Goal: Find contact information: Find contact information

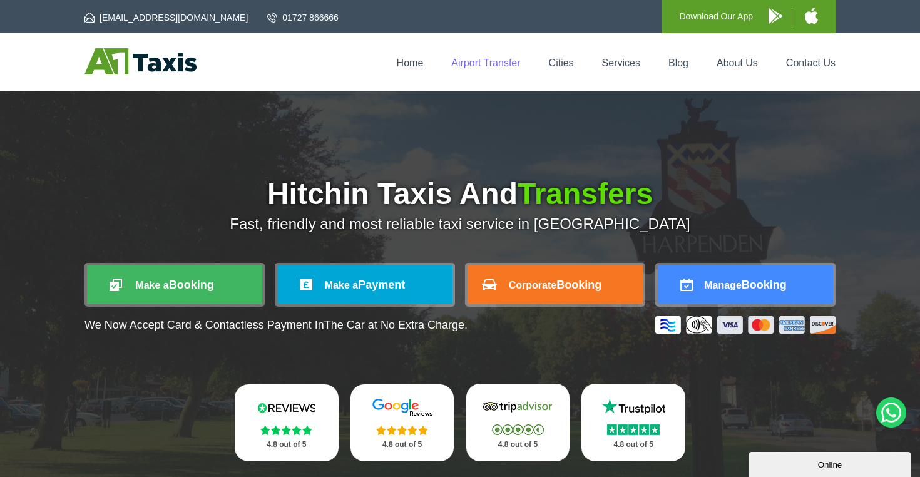
click at [496, 63] on link "Airport Transfer" at bounding box center [485, 63] width 69 height 11
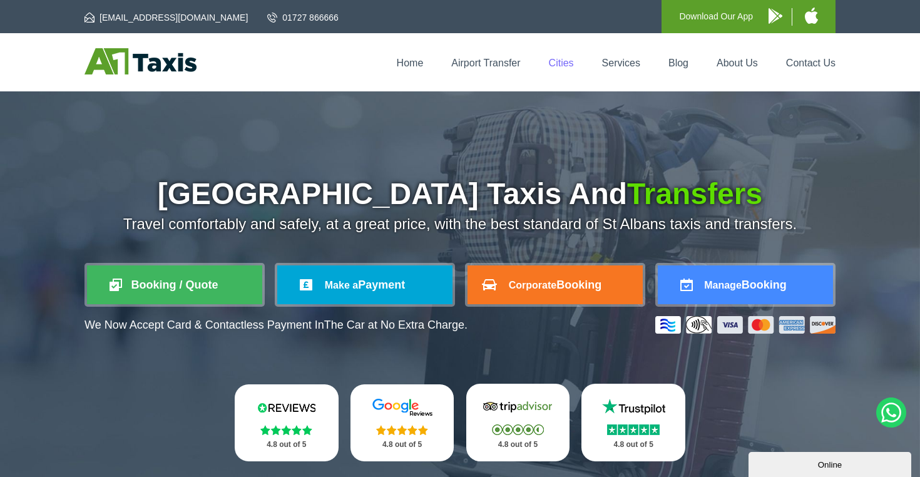
click at [563, 58] on link "Cities" at bounding box center [561, 63] width 25 height 11
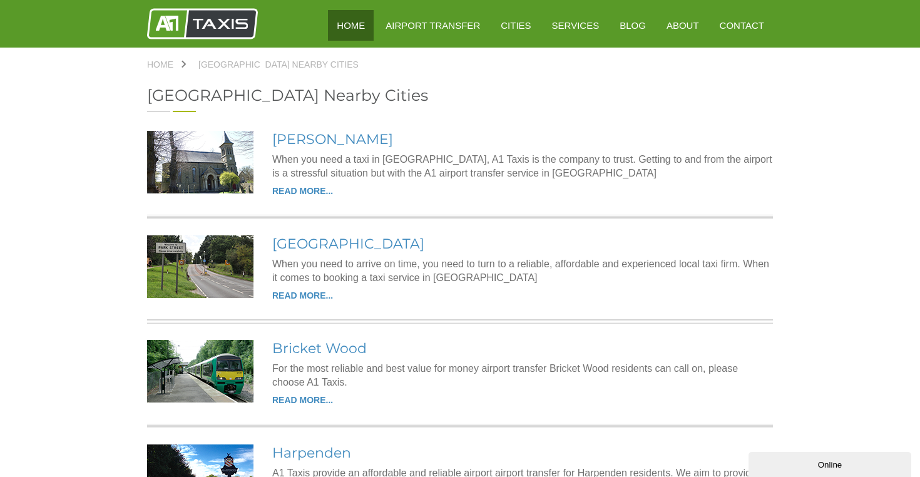
click at [360, 33] on link "HOME" at bounding box center [351, 25] width 46 height 31
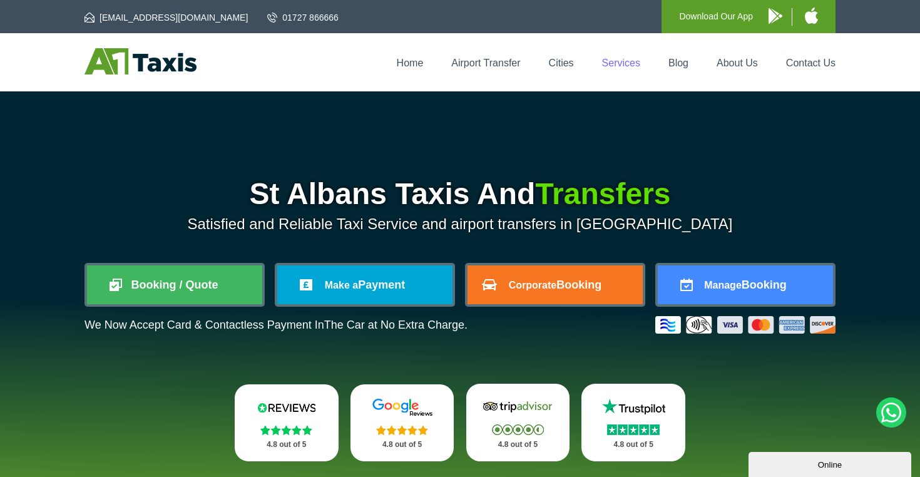
click at [626, 58] on link "Services" at bounding box center [621, 63] width 38 height 11
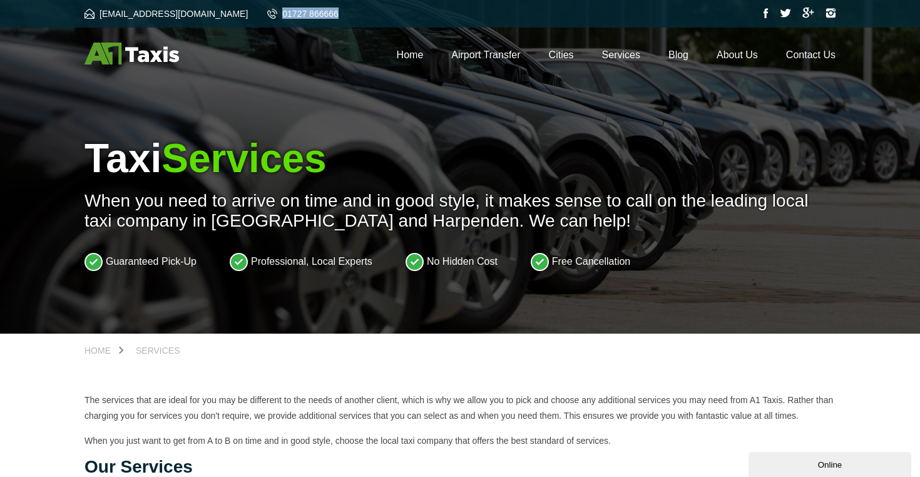
drag, startPoint x: 268, startPoint y: 13, endPoint x: 201, endPoint y: 13, distance: 67.0
click at [201, 13] on div "info@a1taxis.net 01727 866666" at bounding box center [459, 14] width 751 height 13
copy ul "01727 866666"
click at [399, 65] on div "Home Airport Transfer Cities Services Blog About Us Contact Us" at bounding box center [459, 55] width 751 height 24
click at [407, 53] on link "Home" at bounding box center [410, 54] width 27 height 11
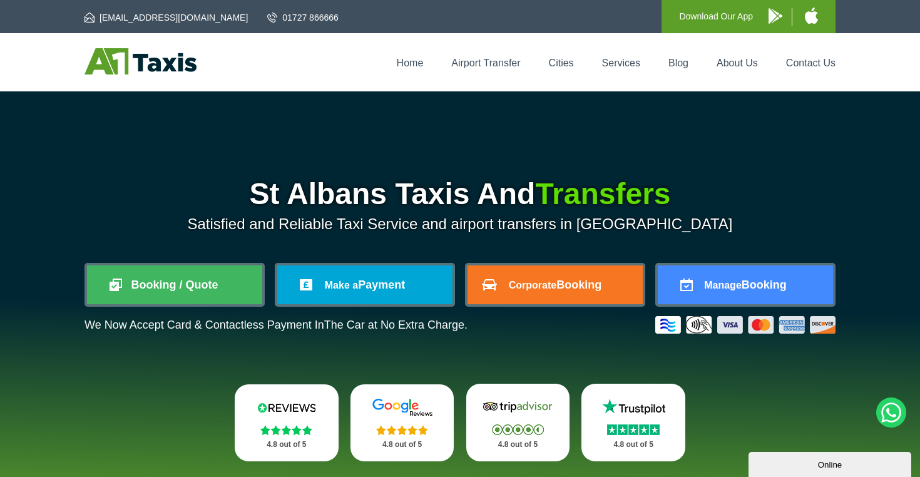
click at [175, 46] on div "Home Airport Transfer Cities Services Blog About Us Contact Us" at bounding box center [460, 62] width 920 height 58
click at [173, 61] on img at bounding box center [140, 61] width 112 height 26
drag, startPoint x: 173, startPoint y: 14, endPoint x: 98, endPoint y: 13, distance: 74.5
click at [98, 13] on li "[EMAIL_ADDRESS][DOMAIN_NAME]" at bounding box center [175, 17] width 183 height 13
copy link "[EMAIL_ADDRESS][DOMAIN_NAME]"
